Goal: Transaction & Acquisition: Purchase product/service

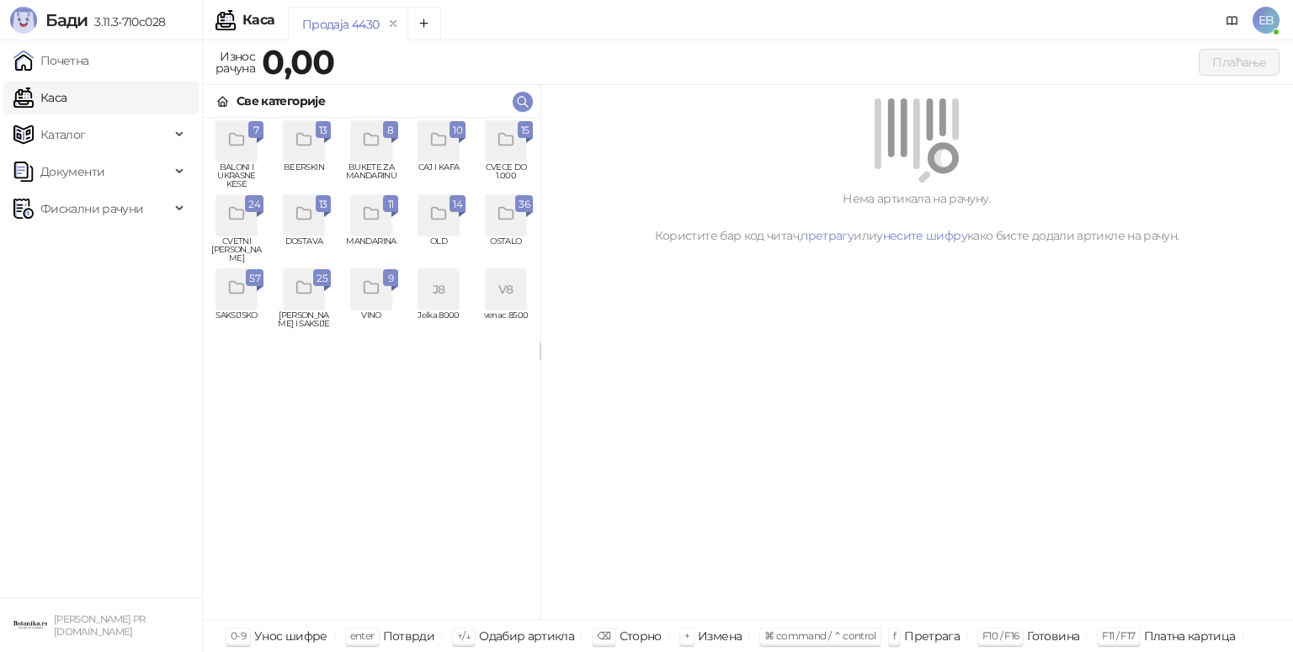
click at [497, 143] on icon "grid" at bounding box center [506, 139] width 19 height 19
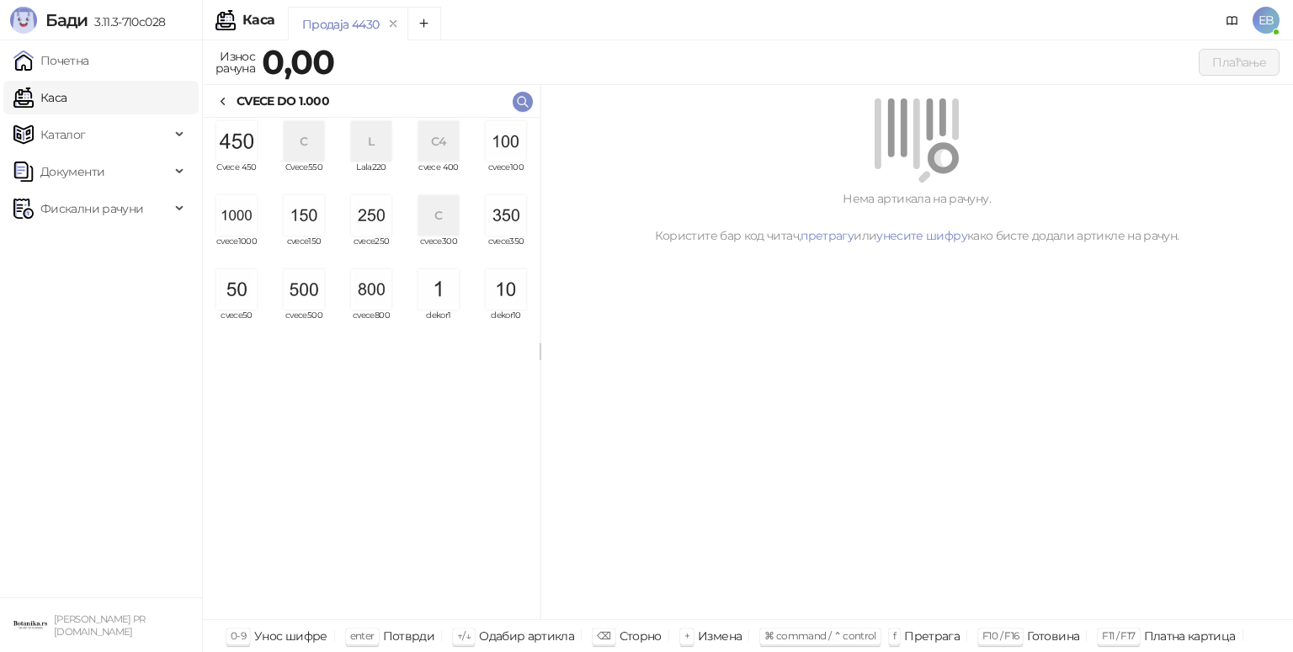
click at [247, 211] on img "grid" at bounding box center [236, 215] width 40 height 40
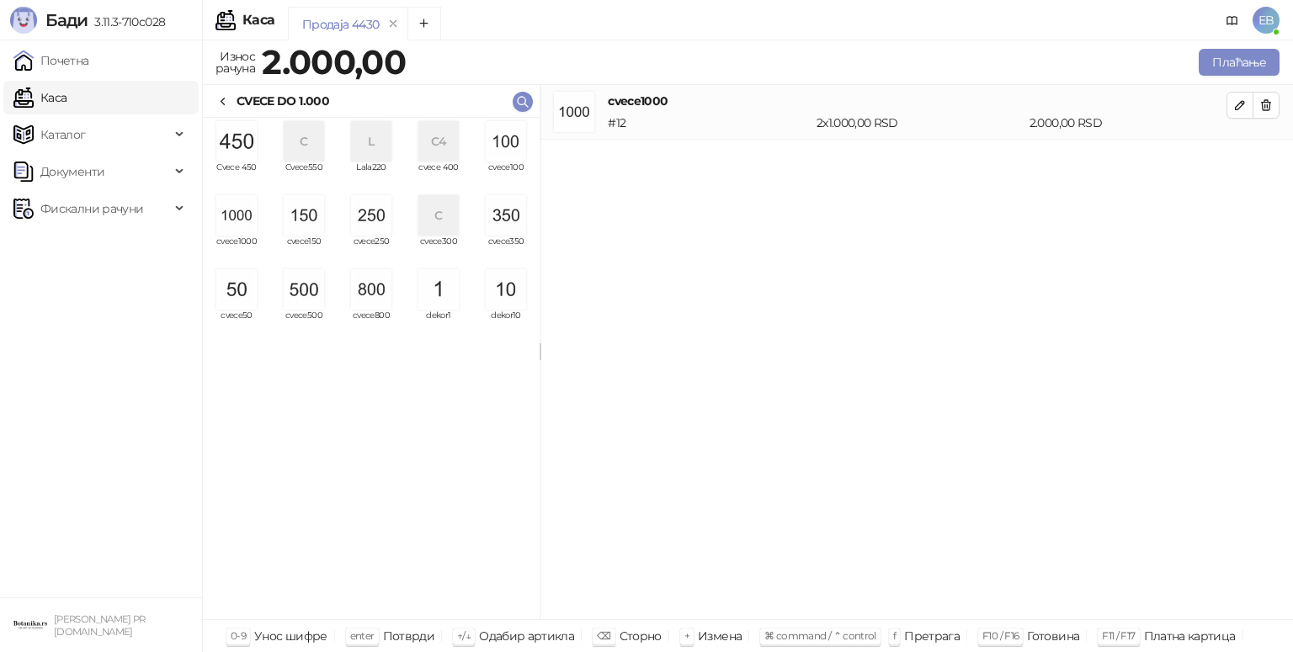
click at [247, 211] on img "grid" at bounding box center [236, 215] width 40 height 40
click at [494, 149] on img "grid" at bounding box center [506, 141] width 40 height 40
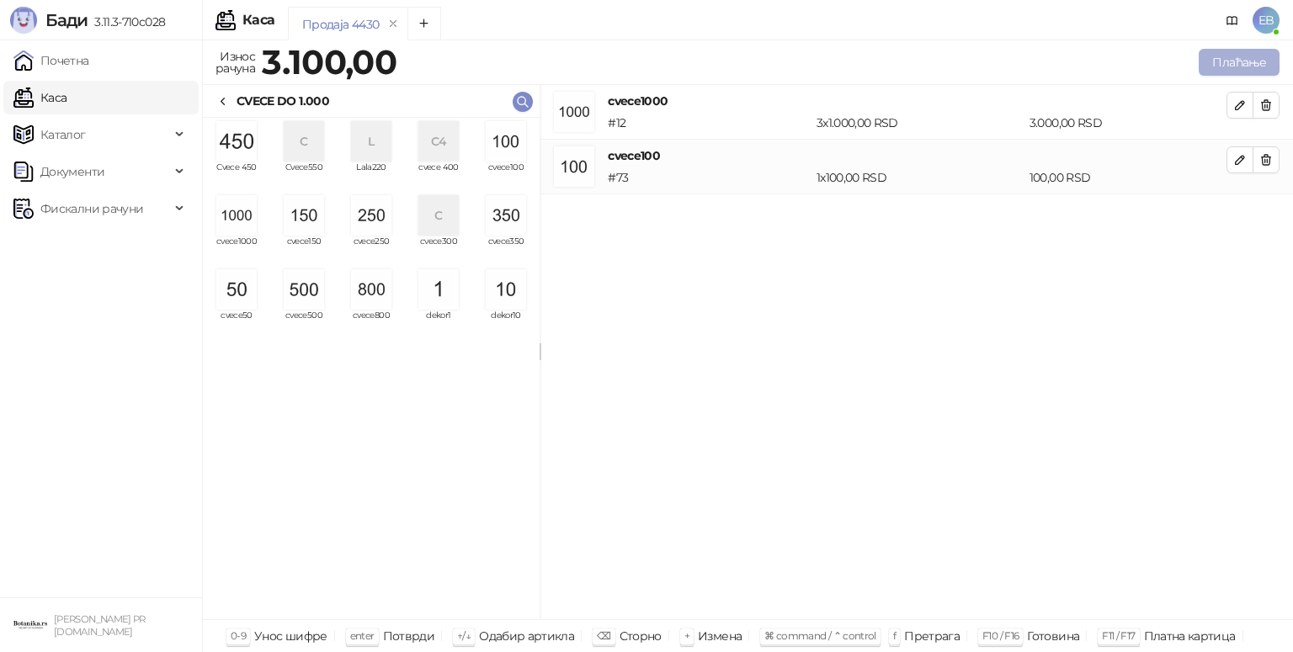
click at [1231, 67] on button "Плаћање" at bounding box center [1239, 62] width 81 height 27
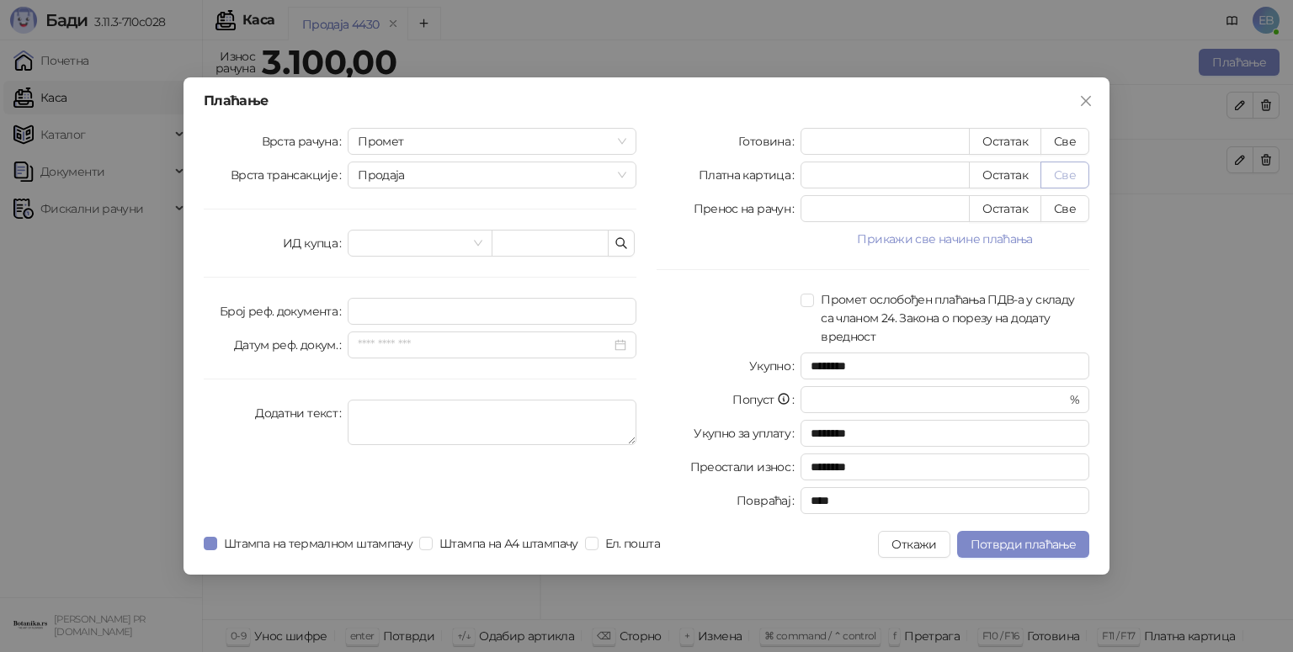
click at [1077, 180] on button "Све" at bounding box center [1064, 175] width 49 height 27
type input "****"
click at [998, 550] on span "Потврди плаћање" at bounding box center [1022, 544] width 105 height 15
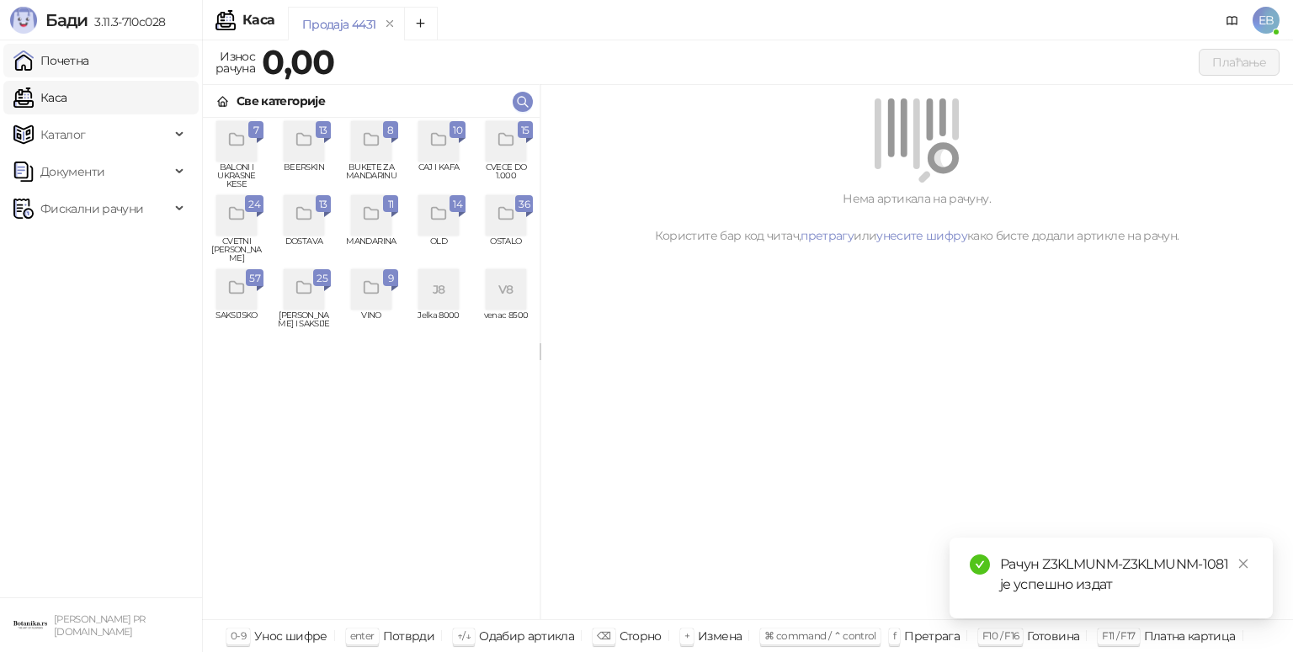
click at [89, 56] on link "Почетна" at bounding box center [51, 61] width 76 height 34
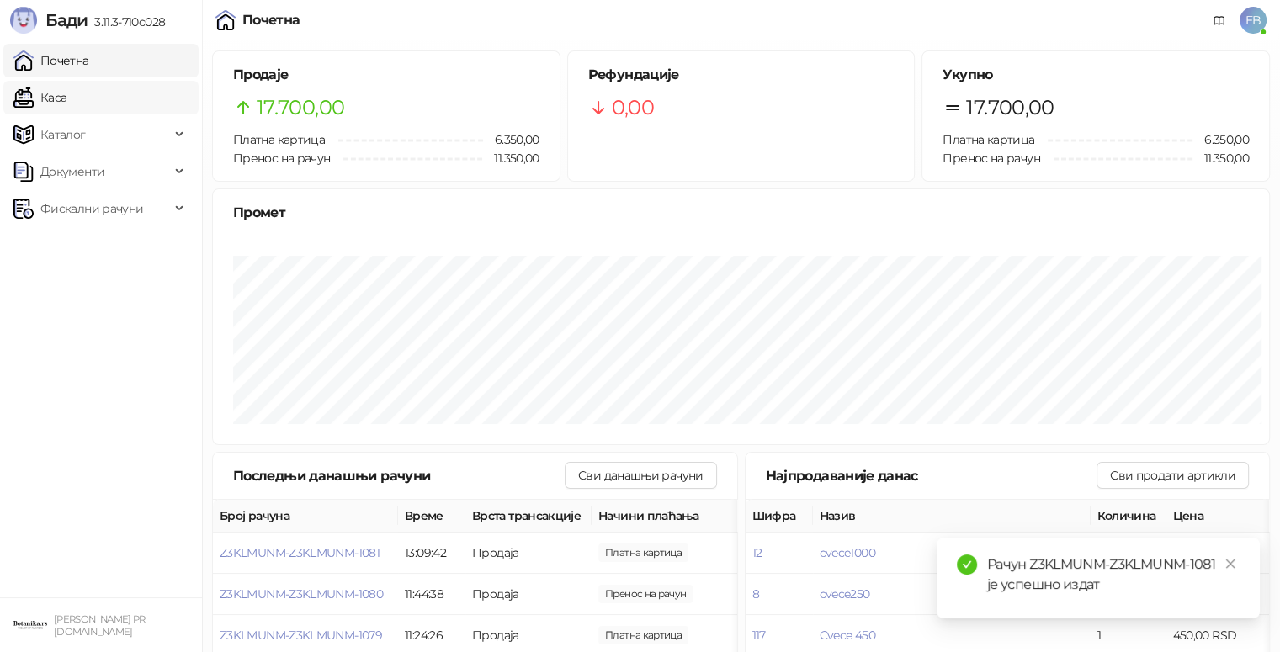
click at [66, 92] on link "Каса" at bounding box center [39, 98] width 53 height 34
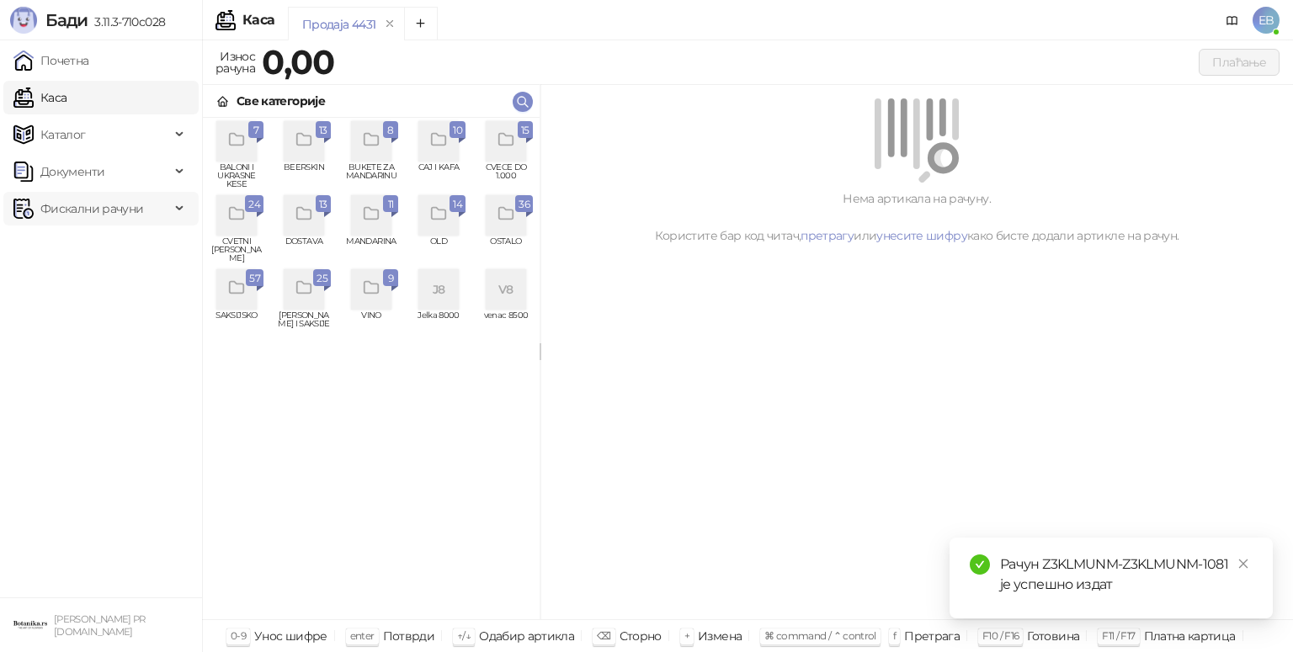
click at [184, 213] on div "Фискални рачуни" at bounding box center [100, 209] width 195 height 34
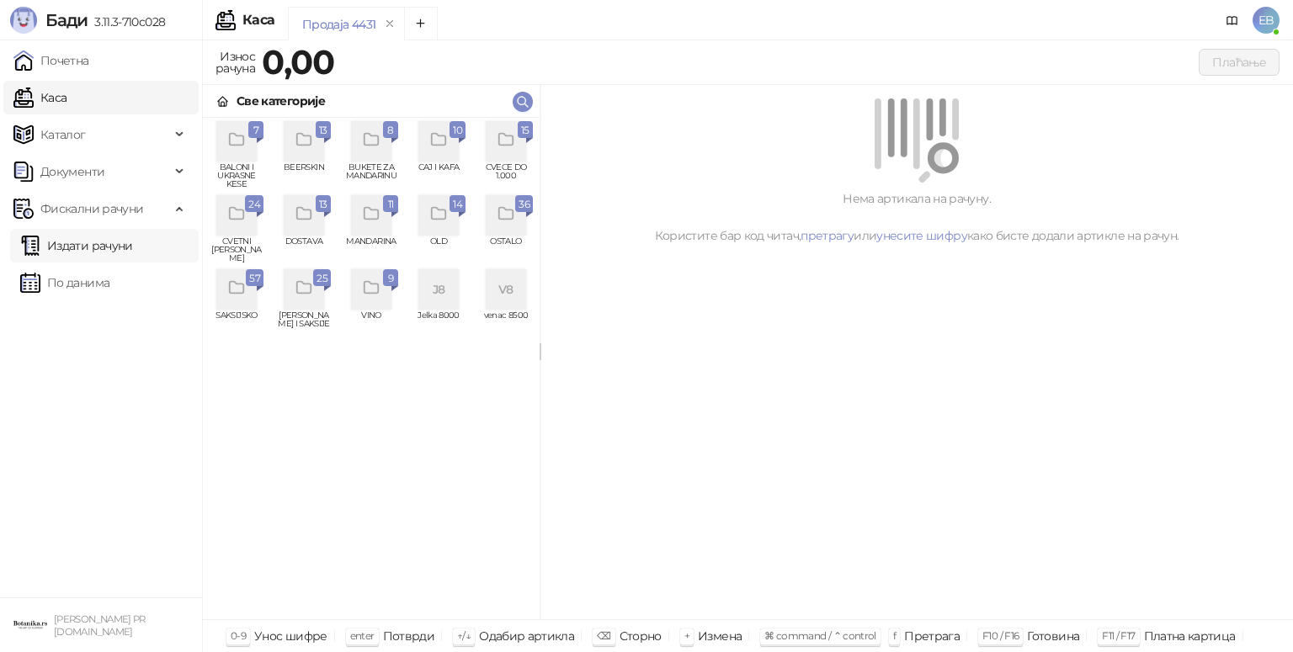
click at [117, 248] on link "Издати рачуни" at bounding box center [76, 246] width 113 height 34
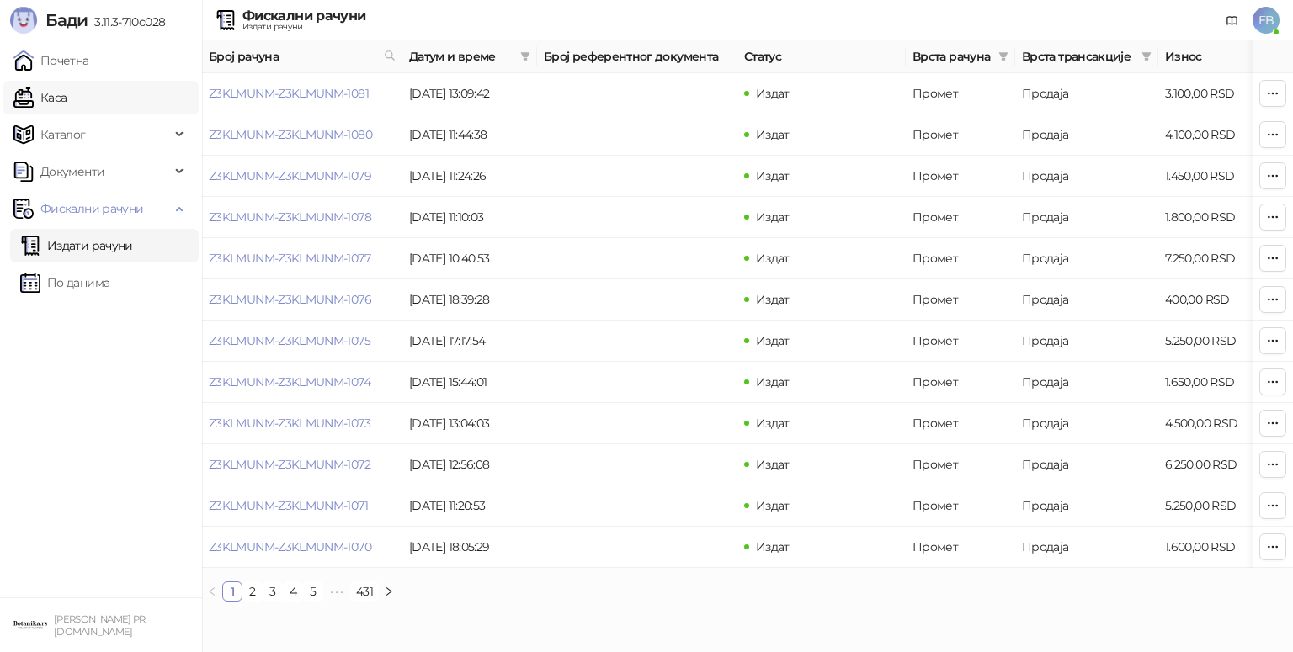
click at [51, 98] on link "Каса" at bounding box center [39, 98] width 53 height 34
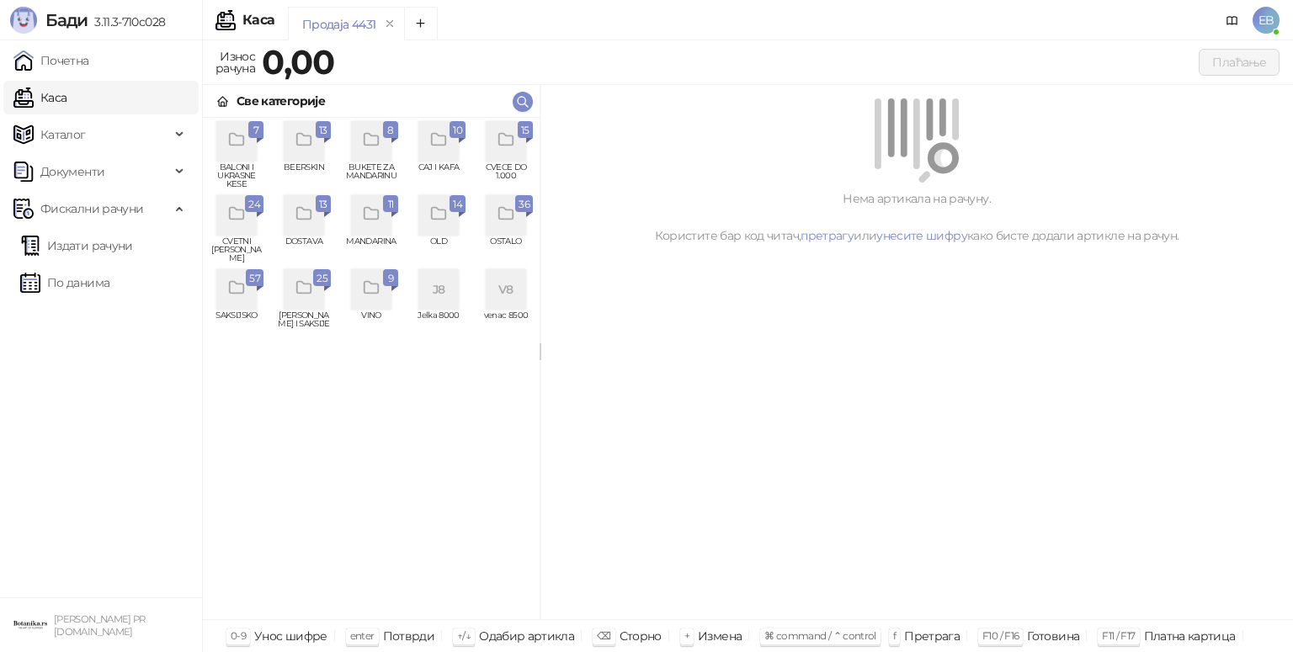
click at [236, 227] on div "grid" at bounding box center [236, 215] width 40 height 40
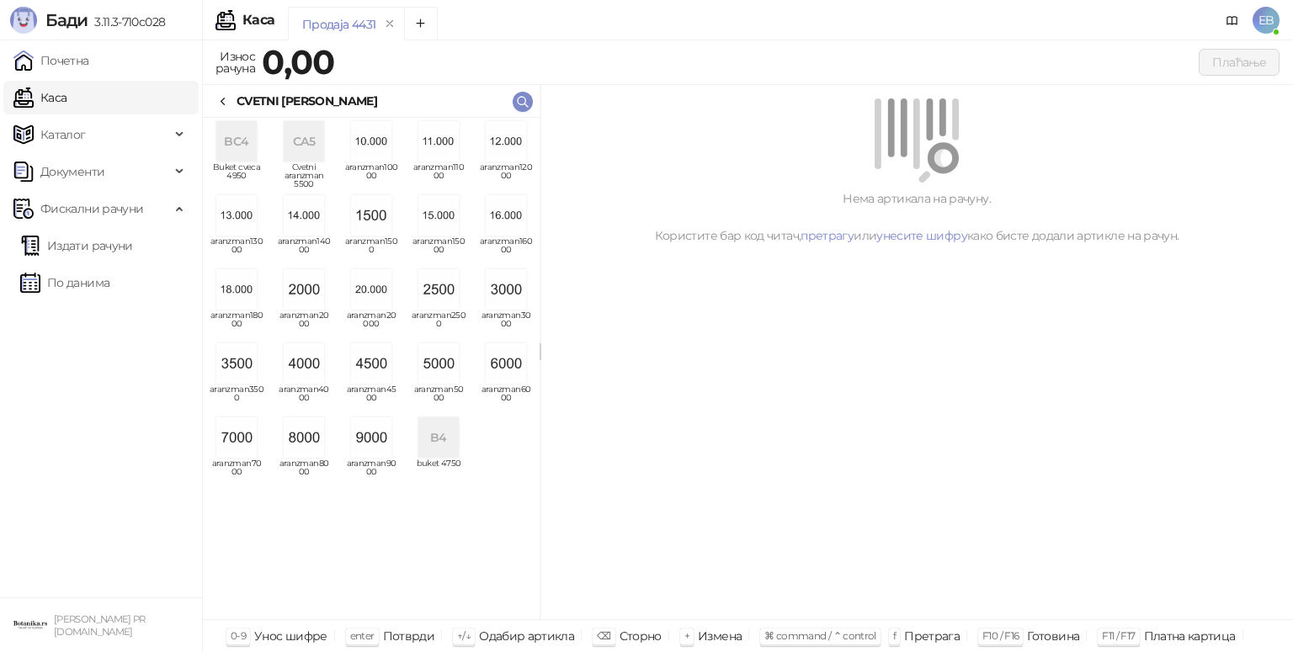
click at [424, 373] on img "grid" at bounding box center [438, 363] width 40 height 40
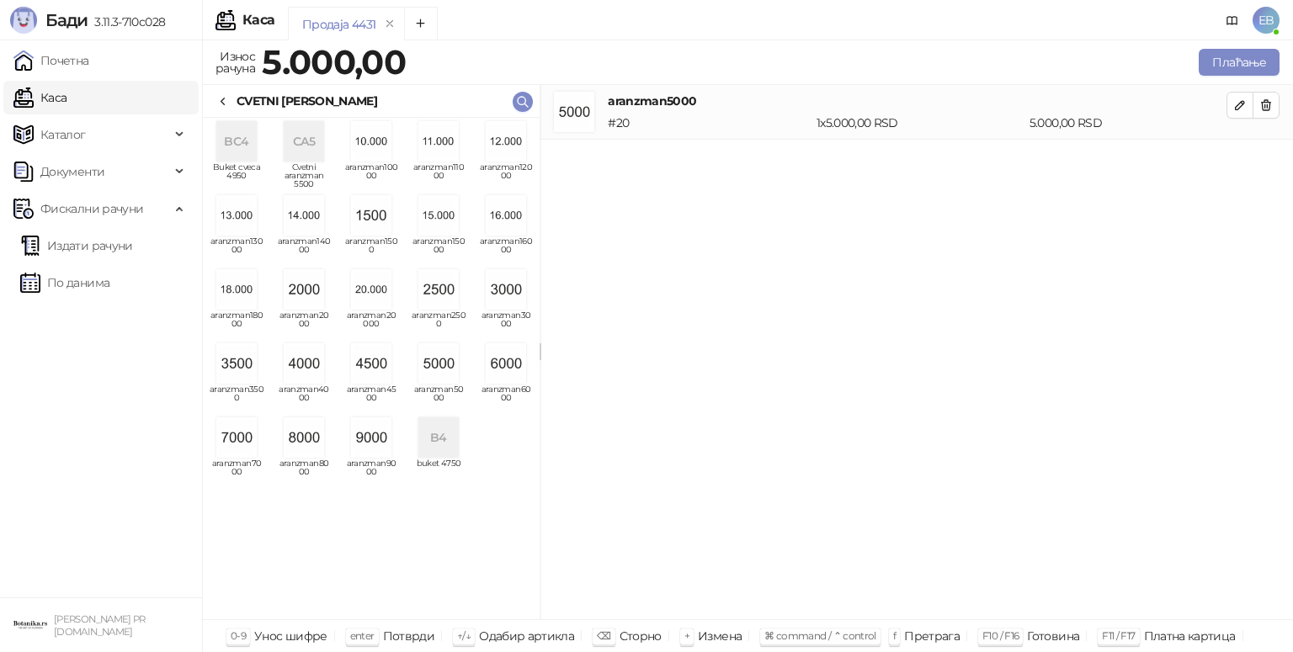
click at [229, 98] on icon at bounding box center [222, 101] width 13 height 13
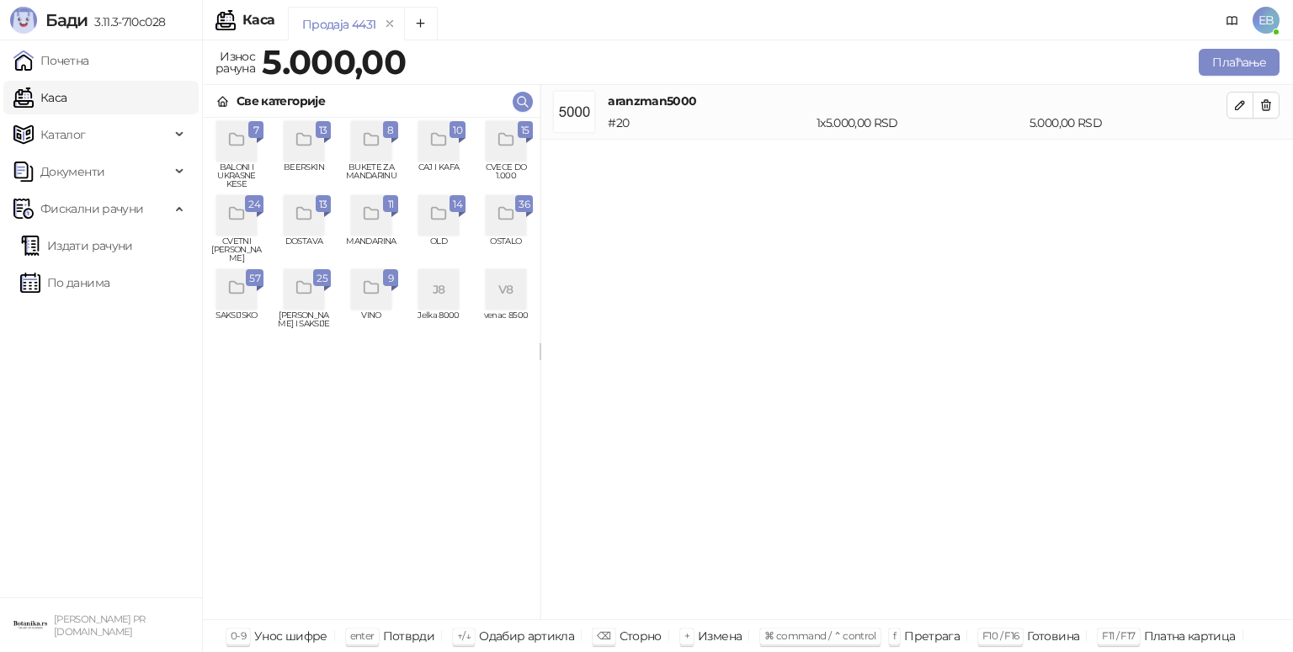
click at [515, 142] on icon "grid" at bounding box center [506, 139] width 19 height 19
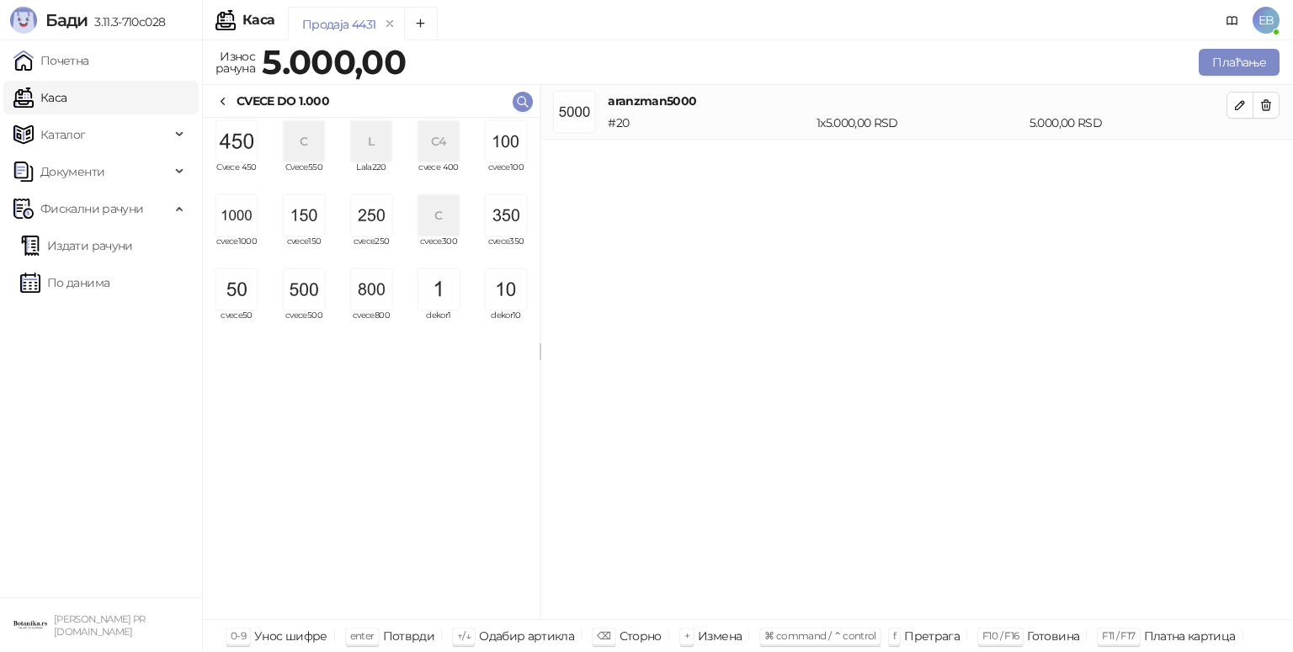
click at [316, 285] on img "grid" at bounding box center [304, 289] width 40 height 40
click at [1237, 54] on button "Плаћање" at bounding box center [1239, 62] width 81 height 27
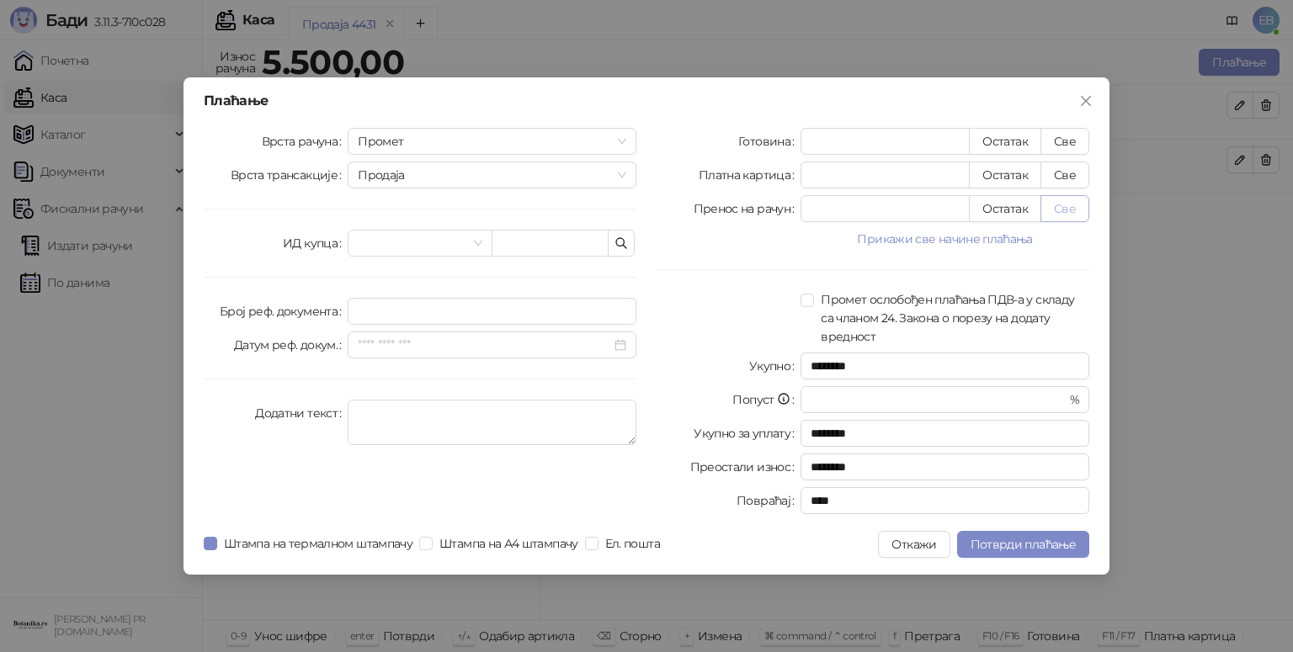
click at [1071, 206] on button "Све" at bounding box center [1064, 208] width 49 height 27
type input "****"
click at [1017, 547] on span "Потврди плаћање" at bounding box center [1022, 544] width 105 height 15
